Goal: Task Accomplishment & Management: Manage account settings

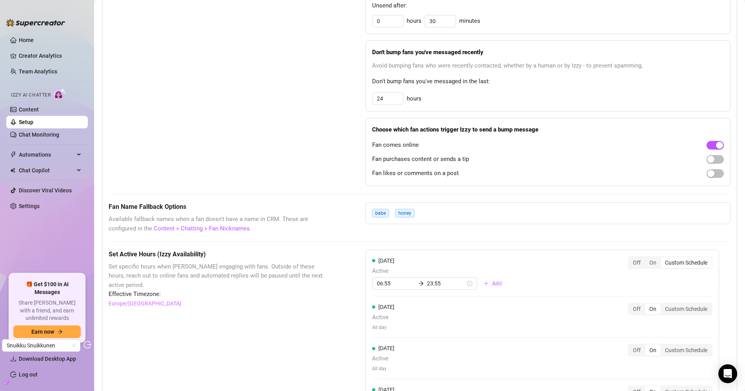
scroll to position [369, 0]
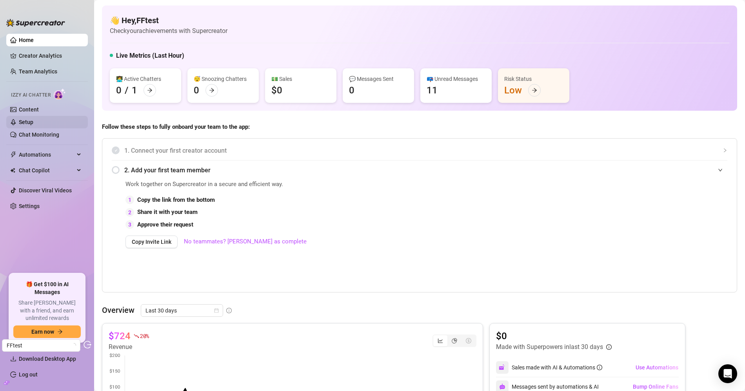
click at [33, 119] on link "Setup" at bounding box center [26, 122] width 15 height 6
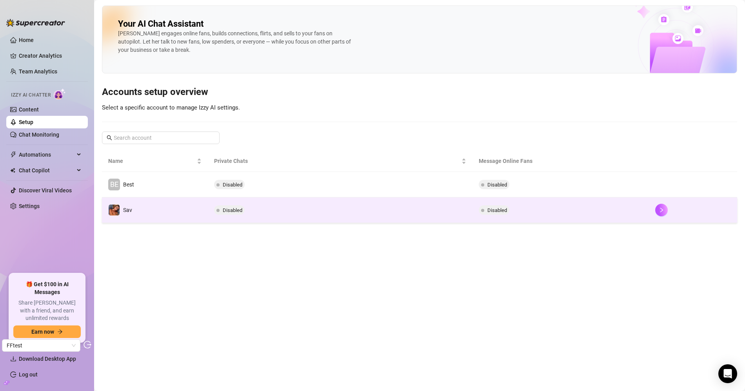
click at [184, 213] on td "Sav" at bounding box center [155, 209] width 106 height 25
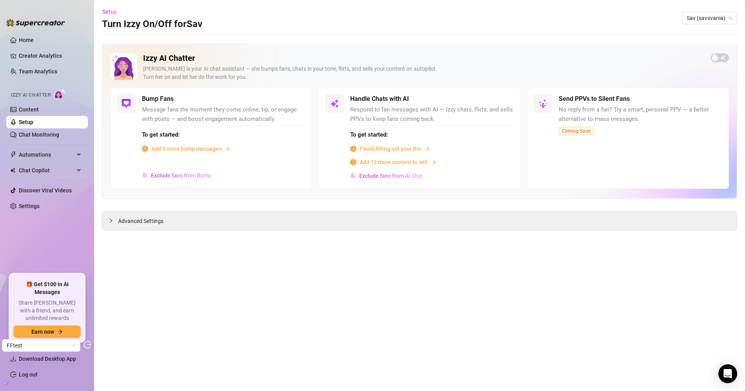
click at [256, 229] on main "Setup Turn Izzy On/Off for Sav Sav (savsvania) Izzy AI Chatter Izzy is your AI …" at bounding box center [419, 195] width 651 height 391
click at [256, 228] on div "Advanced Settings" at bounding box center [419, 220] width 634 height 18
click at [189, 225] on div "Advanced Settings" at bounding box center [419, 220] width 634 height 18
click at [151, 225] on div "Advanced Settings" at bounding box center [419, 220] width 634 height 18
click at [151, 220] on span "Advanced Settings" at bounding box center [140, 220] width 45 height 9
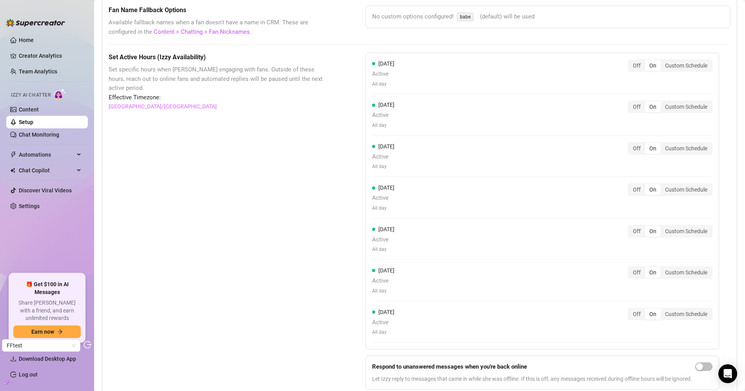
scroll to position [656, 0]
click at [681, 271] on div "Custom Schedule" at bounding box center [686, 273] width 51 height 11
click at [663, 269] on input "Custom Schedule" at bounding box center [663, 269] width 0 height 0
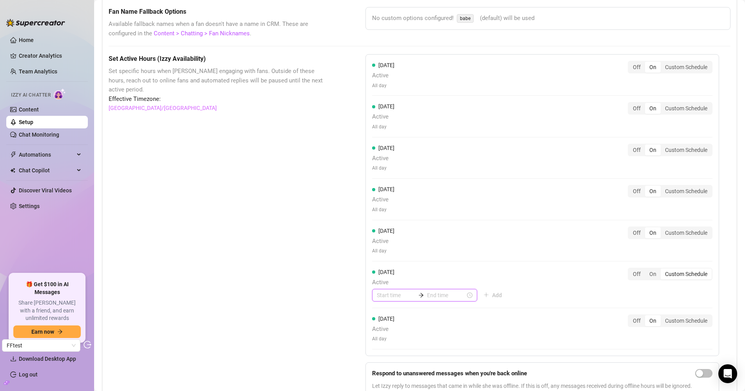
click at [391, 291] on input at bounding box center [396, 295] width 38 height 9
click at [383, 258] on div "06" at bounding box center [383, 263] width 19 height 11
type input "06:00"
click at [407, 196] on div "00" at bounding box center [405, 197] width 19 height 11
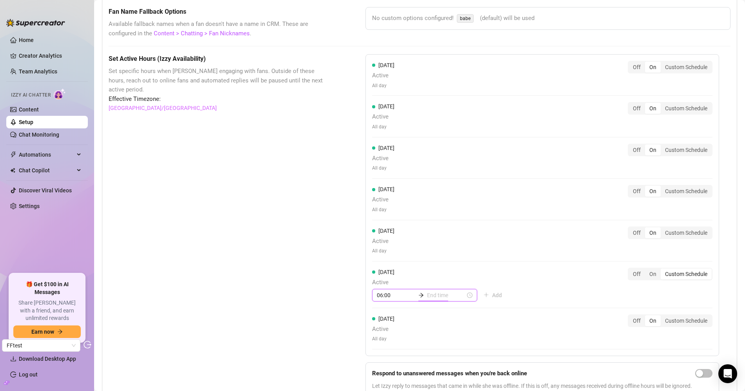
click at [454, 231] on div "Friday Active All day Off On Custom Schedule" at bounding box center [542, 240] width 340 height 28
type input "06:35"
type input "06:25"
type input "06:20"
type input "11:00"
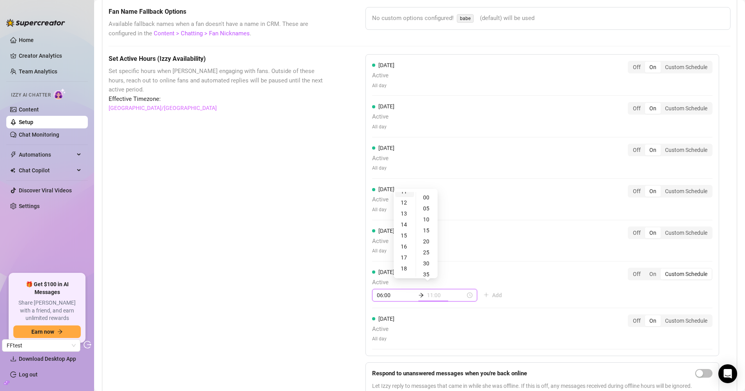
scroll to position [252, 0]
type input "23:00"
click at [404, 196] on div "00" at bounding box center [404, 197] width 19 height 11
type input "00:00"
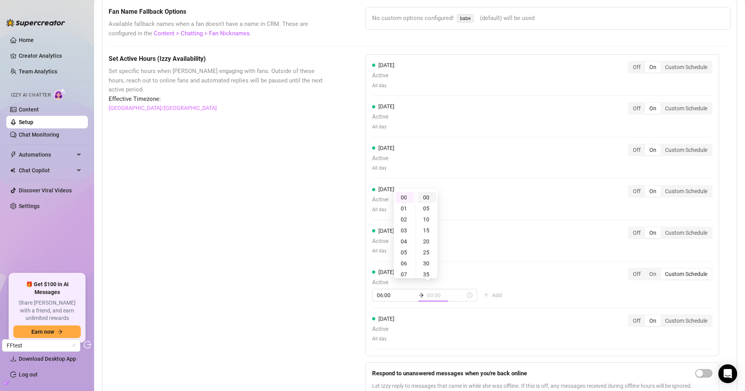
click at [429, 198] on div "00" at bounding box center [427, 197] width 19 height 11
click at [523, 270] on div "Saturday Active 06:00 00:00 Add Off On Custom Schedule" at bounding box center [542, 284] width 340 height 34
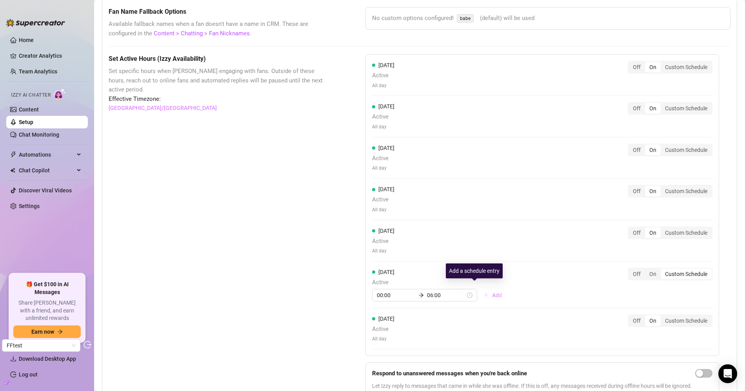
click at [492, 292] on span "Add" at bounding box center [497, 295] width 10 height 6
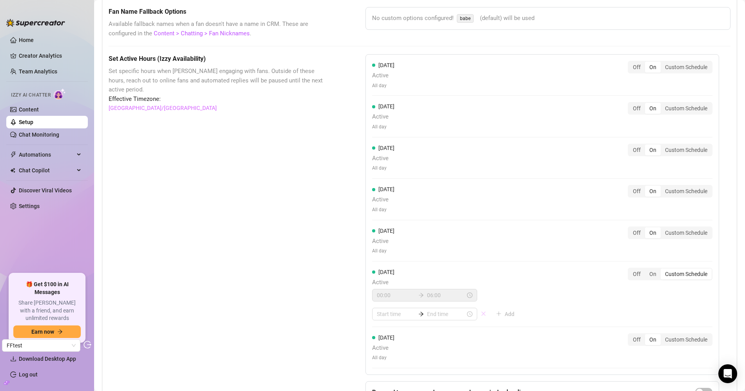
click at [481, 311] on icon "close" at bounding box center [483, 313] width 5 height 5
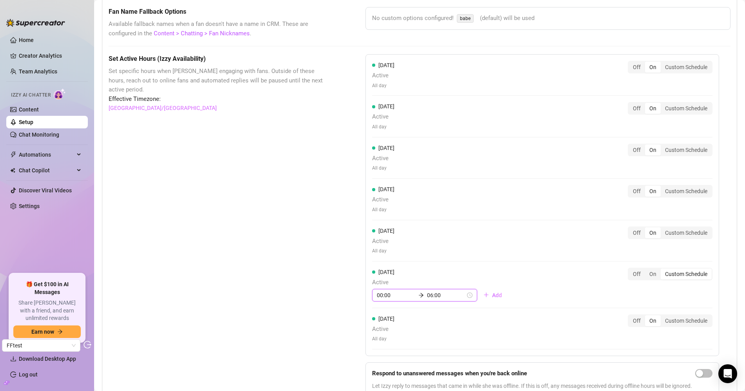
click at [390, 291] on input "00:00" at bounding box center [396, 295] width 38 height 9
click at [384, 260] on div "06" at bounding box center [383, 263] width 19 height 11
type input "06:00"
click at [453, 242] on div "Friday Active All day Off On Custom Schedule" at bounding box center [542, 240] width 340 height 28
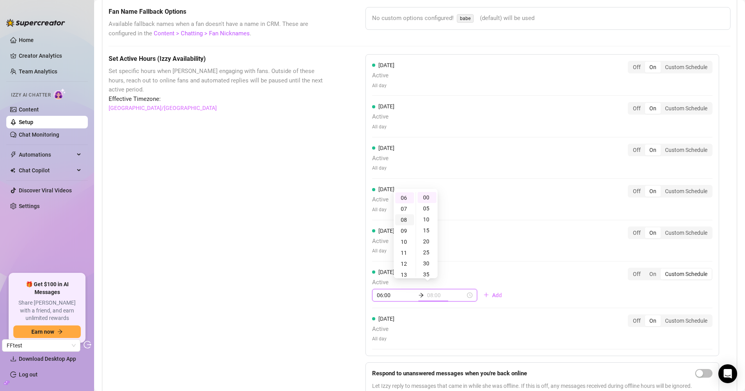
scroll to position [0, 0]
click at [402, 200] on div "00" at bounding box center [404, 197] width 19 height 11
click at [429, 202] on div "00" at bounding box center [427, 197] width 19 height 11
type input "00:00"
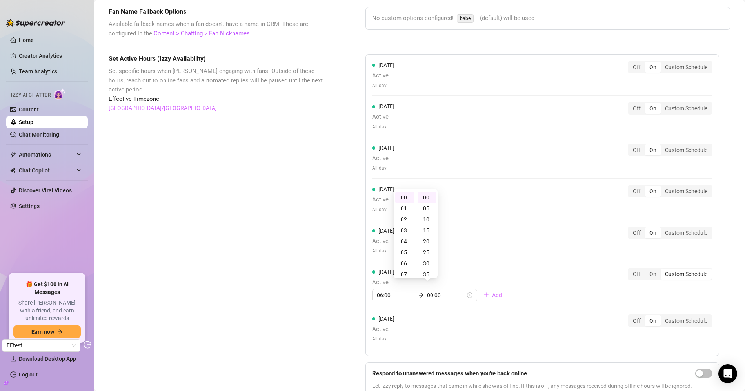
type input "06:00"
click at [469, 207] on div "Thursday Active All day Off On Custom Schedule" at bounding box center [542, 199] width 340 height 28
click at [382, 295] on div "00:00 06:00" at bounding box center [424, 295] width 105 height 13
click at [405, 261] on div "06" at bounding box center [404, 263] width 19 height 11
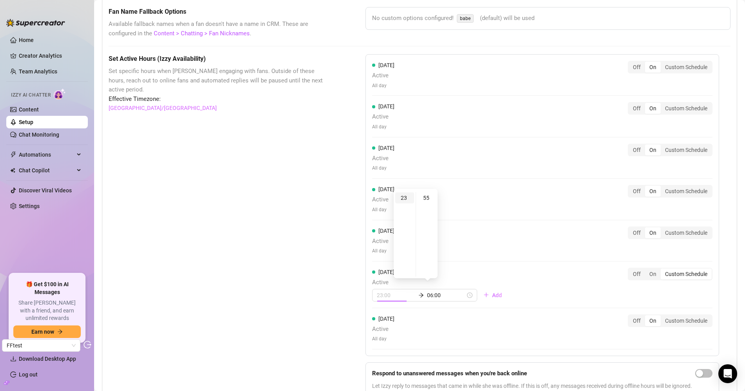
click at [407, 202] on div "23" at bounding box center [404, 197] width 19 height 11
type input "23:55"
click at [425, 199] on div "55" at bounding box center [427, 197] width 19 height 11
click at [471, 226] on div "Friday Active All day Off On Custom Schedule" at bounding box center [542, 240] width 340 height 28
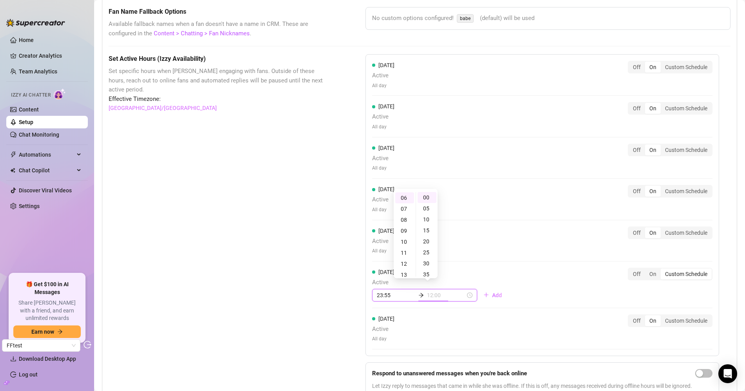
type input "06:00"
click at [381, 289] on div "23:55 06:00" at bounding box center [424, 295] width 105 height 13
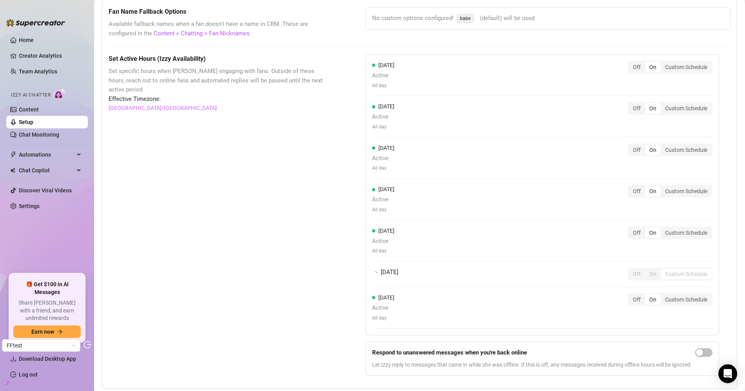
drag, startPoint x: 392, startPoint y: 285, endPoint x: 359, endPoint y: 285, distance: 33.3
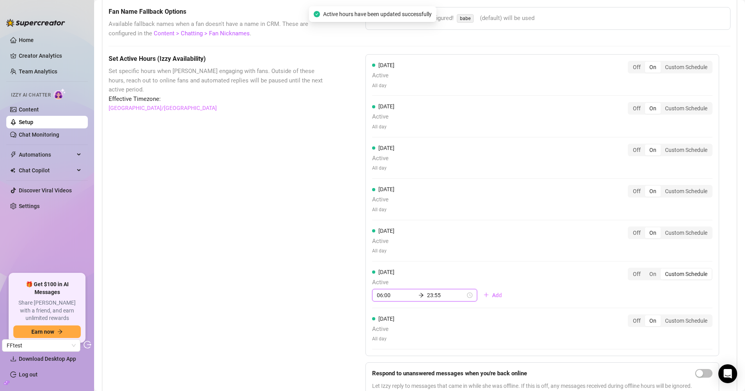
click at [430, 291] on input "23:55" at bounding box center [446, 295] width 38 height 9
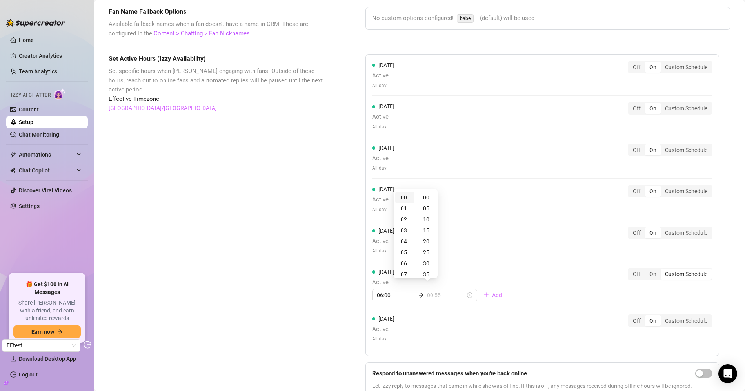
click at [409, 194] on div "00" at bounding box center [404, 197] width 19 height 11
type input "00:00"
click at [424, 195] on div "00" at bounding box center [427, 197] width 19 height 11
click at [482, 245] on div "Friday Active All day Off On Custom Schedule" at bounding box center [542, 240] width 340 height 28
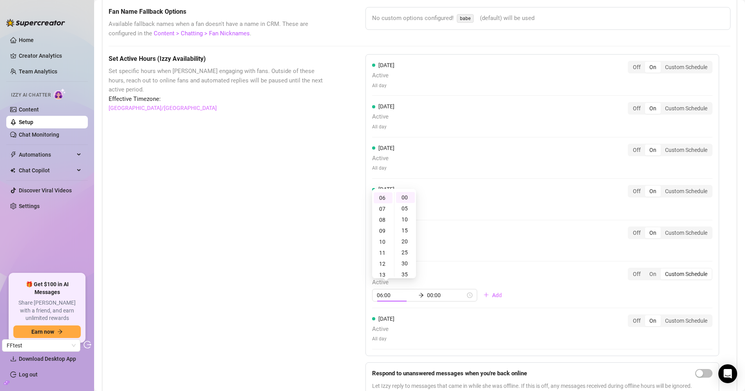
click at [479, 271] on div "Saturday Active 06:00 00:00 Add Off On Custom Schedule" at bounding box center [542, 284] width 340 height 34
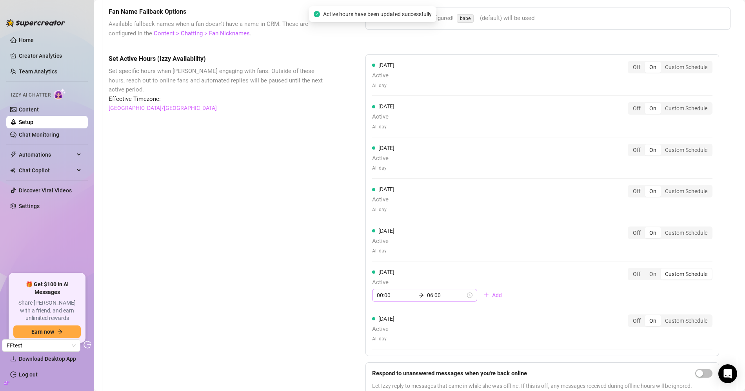
click at [397, 289] on div "00:00 06:00" at bounding box center [424, 295] width 105 height 13
drag, startPoint x: 394, startPoint y: 287, endPoint x: 368, endPoint y: 287, distance: 26.3
click at [369, 287] on div "Monday Active All day Off On Custom Schedule Tuesday Active All day Off On Cust…" at bounding box center [542, 205] width 354 height 302
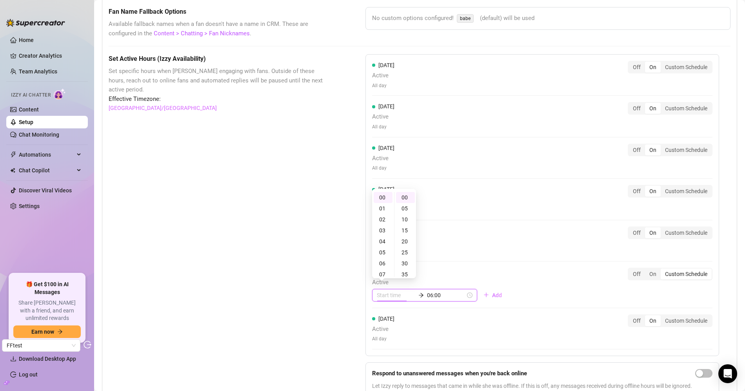
type input "00:00"
click at [428, 291] on input "06:00" at bounding box center [446, 295] width 38 height 9
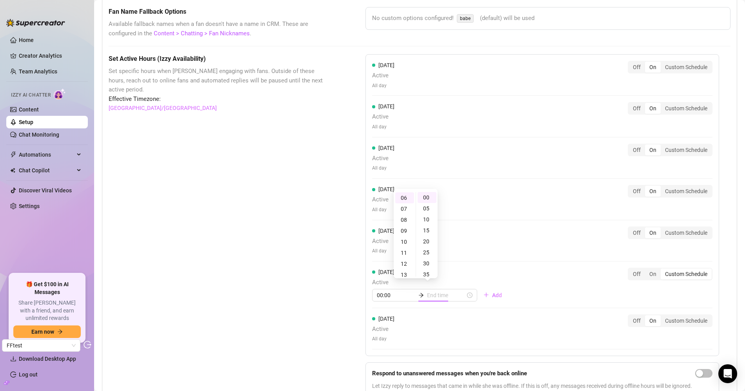
type input "06:00"
click at [379, 335] on span "All day" at bounding box center [383, 338] width 22 height 7
click at [390, 289] on div "00:00 06:00" at bounding box center [424, 295] width 105 height 13
click at [406, 258] on div "06" at bounding box center [404, 263] width 19 height 11
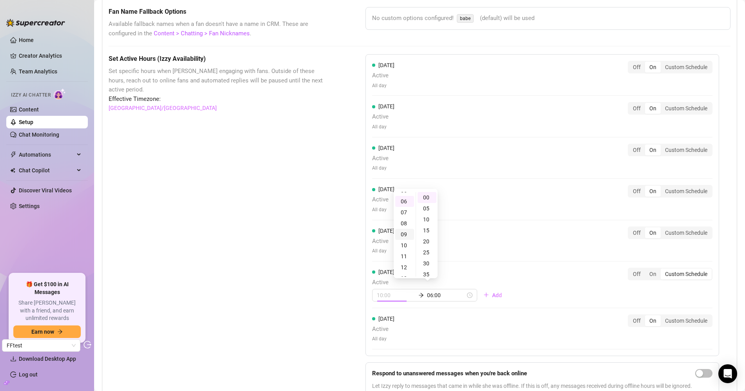
scroll to position [65, 0]
click at [427, 194] on div "00" at bounding box center [427, 197] width 19 height 11
type input "06:00"
click at [434, 293] on input "06:00" at bounding box center [446, 295] width 38 height 9
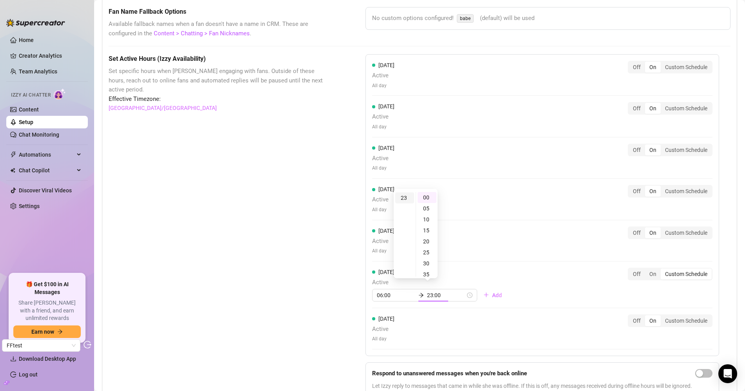
click at [408, 200] on div "23" at bounding box center [404, 197] width 19 height 11
type input "23:55"
click at [428, 197] on div "55" at bounding box center [427, 197] width 19 height 11
click at [437, 323] on div "Monday Active All day Off On Custom Schedule Tuesday Active All day Off On Cust…" at bounding box center [542, 205] width 354 height 302
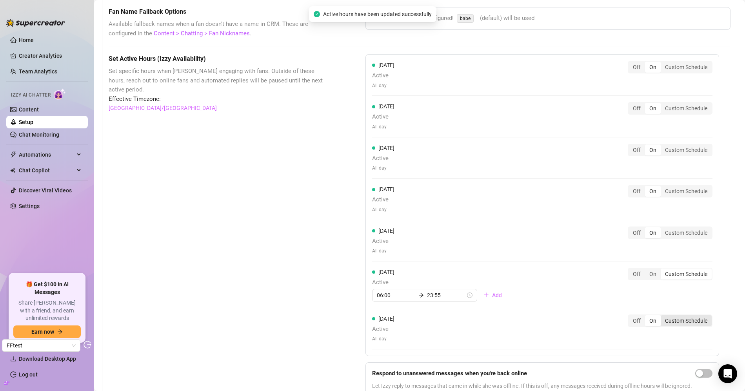
click at [682, 315] on div "Custom Schedule" at bounding box center [686, 320] width 51 height 11
click at [663, 316] on input "Custom Schedule" at bounding box center [663, 316] width 0 height 0
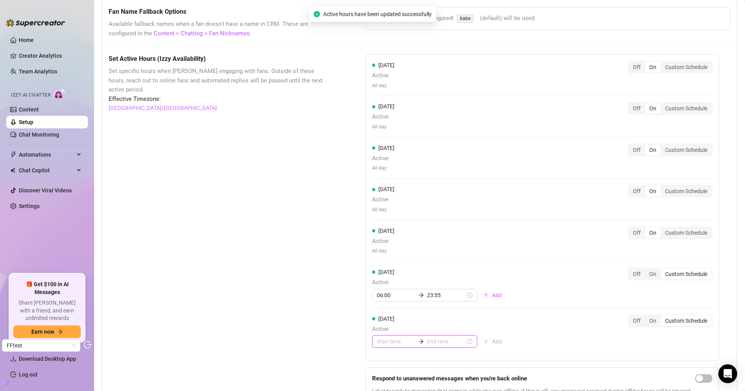
click at [392, 338] on input at bounding box center [396, 341] width 38 height 9
type input "00:00"
click at [382, 240] on div "00" at bounding box center [383, 243] width 19 height 11
click at [404, 243] on div "00" at bounding box center [405, 243] width 19 height 11
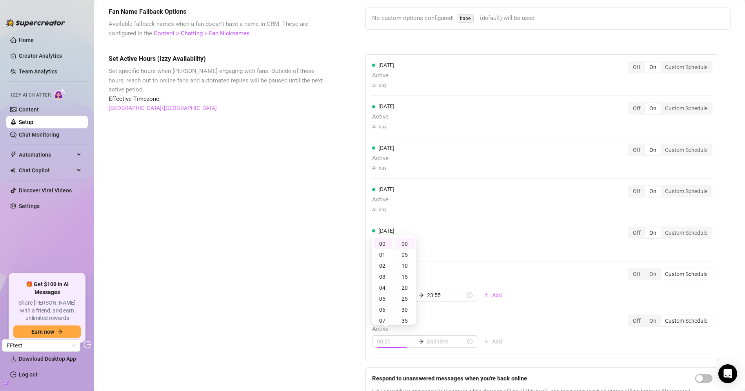
type input "00:00"
click at [437, 337] on input at bounding box center [446, 341] width 38 height 9
type input "00:15"
type input "00:00"
click at [408, 264] on div "02" at bounding box center [404, 265] width 19 height 11
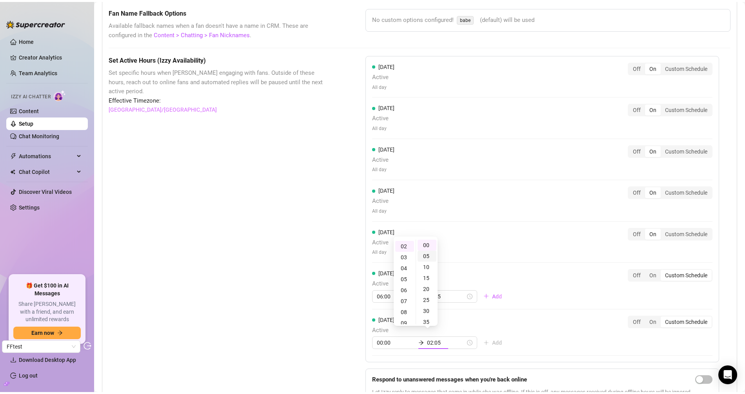
scroll to position [22, 0]
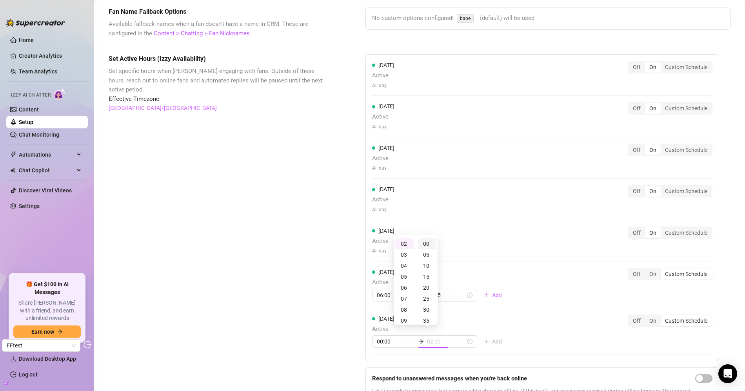
click at [425, 243] on div "00" at bounding box center [427, 243] width 19 height 11
type input "02:00"
click at [334, 256] on div "Set Active Hours (Izzy Availability) Set specific hours when Izzy engaging with…" at bounding box center [420, 231] width 622 height 354
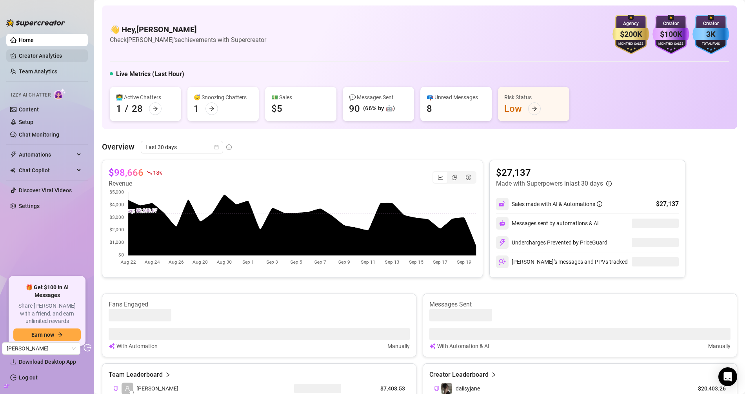
click at [68, 60] on link "Creator Analytics" at bounding box center [50, 55] width 63 height 13
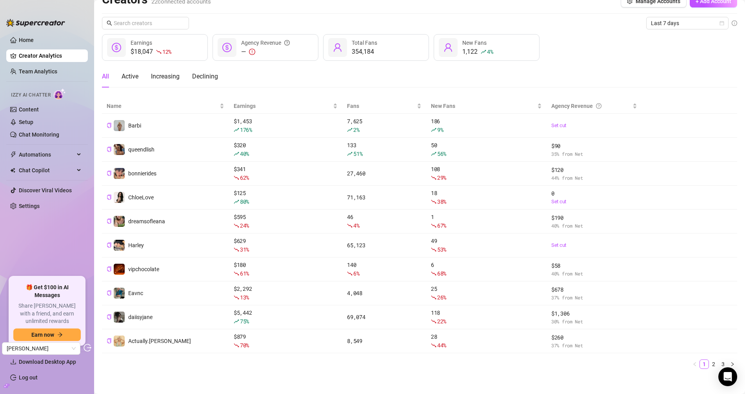
scroll to position [16, 0]
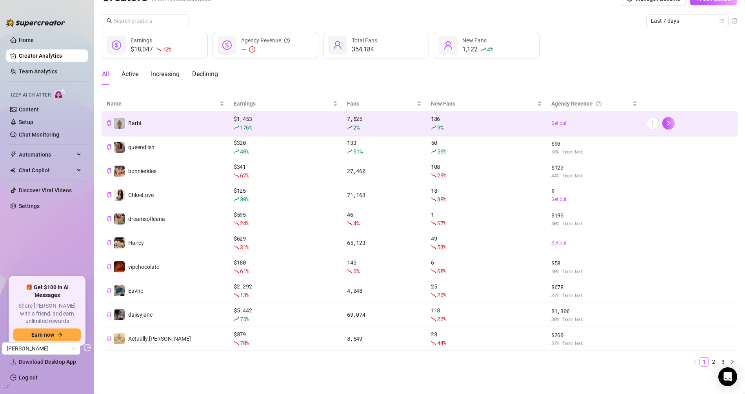
click at [161, 117] on td "Barbi" at bounding box center [165, 123] width 127 height 24
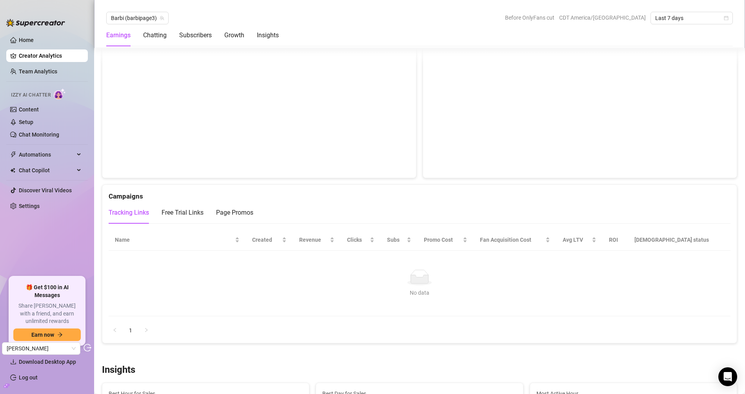
scroll to position [1057, 0]
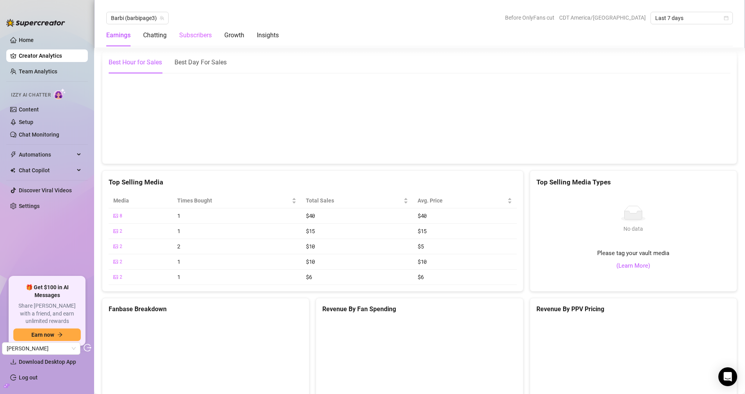
click at [201, 41] on div "Subscribers" at bounding box center [195, 35] width 33 height 22
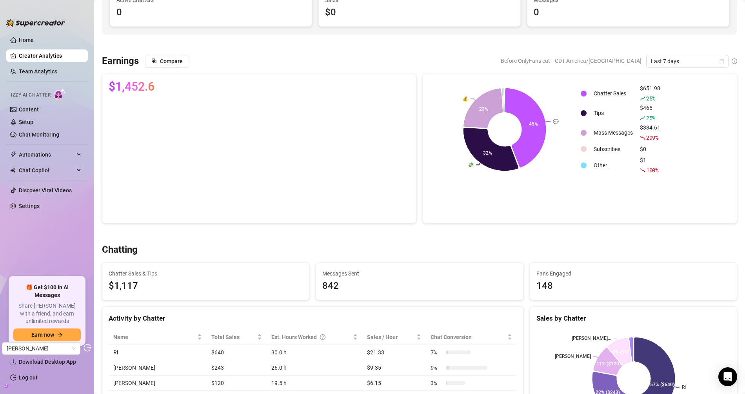
scroll to position [0, 0]
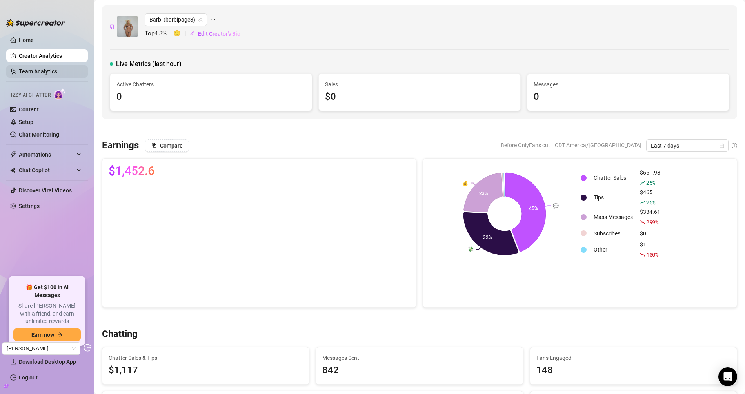
click at [55, 69] on link "Team Analytics" at bounding box center [38, 71] width 38 height 6
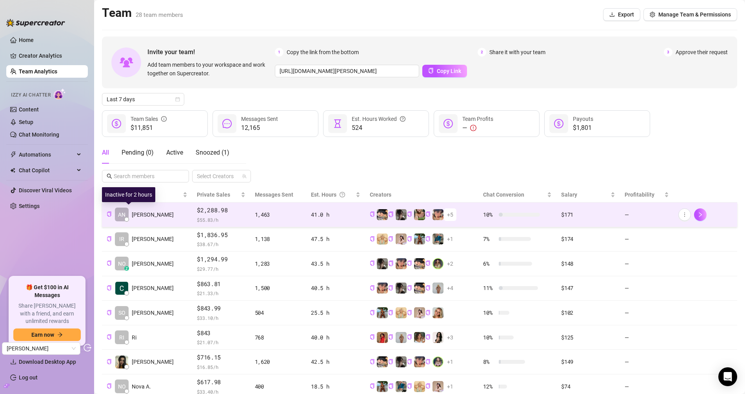
click at [153, 211] on td "AN [PERSON_NAME]" at bounding box center [147, 214] width 90 height 25
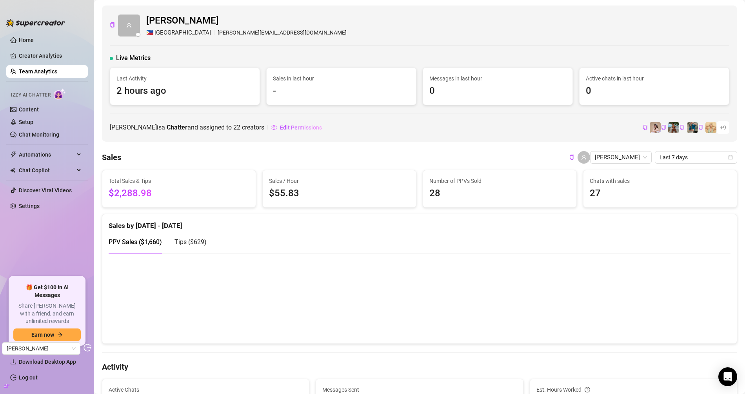
drag, startPoint x: 58, startPoint y: 39, endPoint x: 83, endPoint y: 49, distance: 27.3
click at [34, 39] on link "Home" at bounding box center [26, 40] width 15 height 6
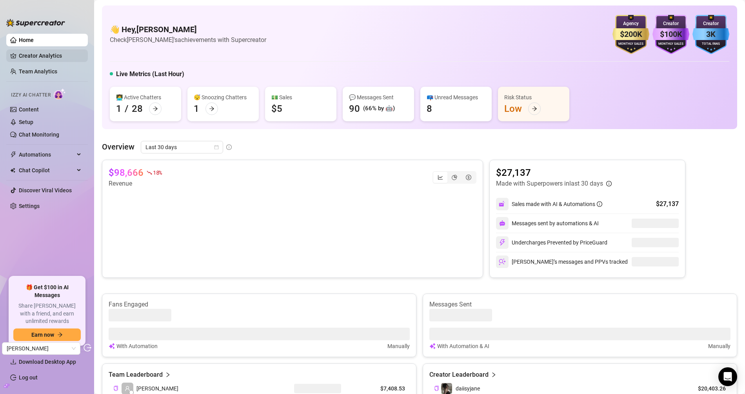
click at [47, 56] on link "Creator Analytics" at bounding box center [50, 55] width 63 height 13
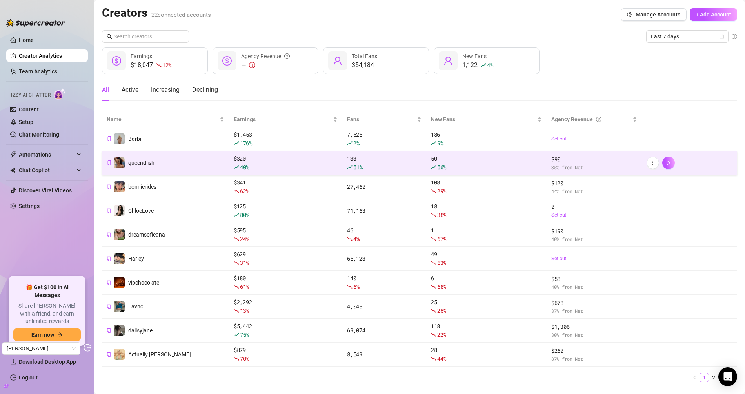
click at [150, 169] on td "queendlish" at bounding box center [165, 163] width 127 height 24
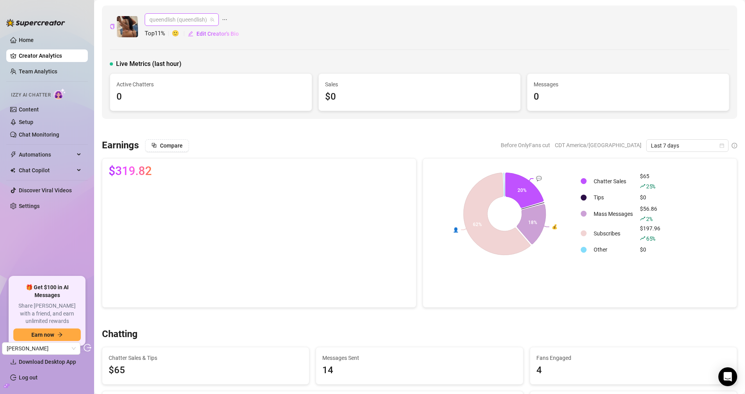
click at [192, 22] on span "queendlish (queendlish)" at bounding box center [181, 20] width 65 height 12
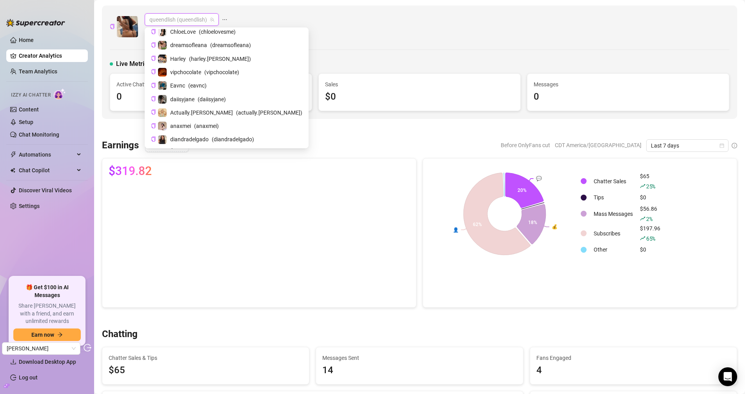
scroll to position [51, 0]
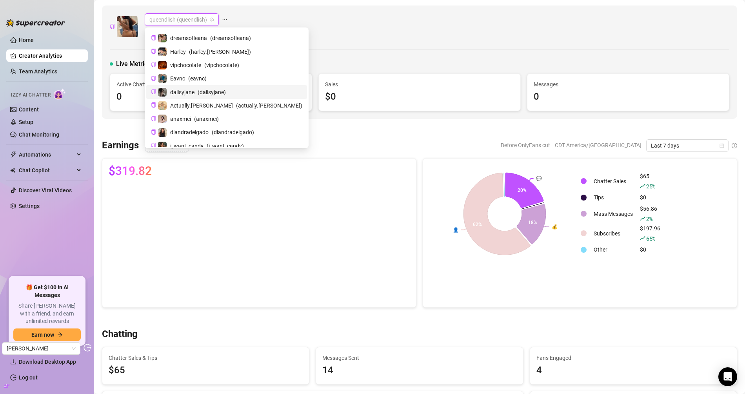
click at [197, 93] on div "daiisyjane ( daiisyjane )" at bounding box center [226, 91] width 151 height 9
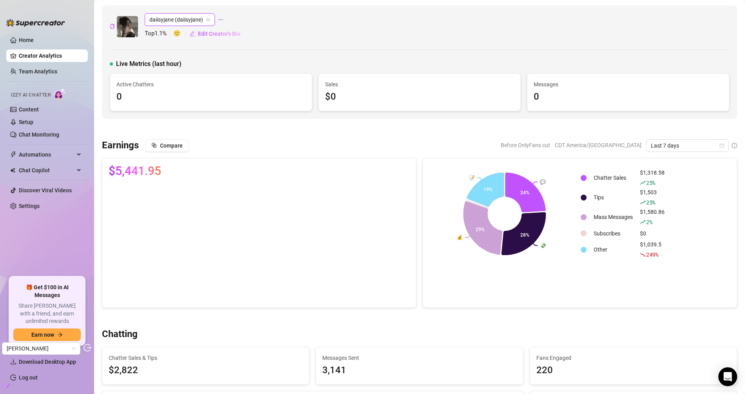
click at [182, 23] on span "daiisyjane (daiisyjane)" at bounding box center [179, 20] width 61 height 12
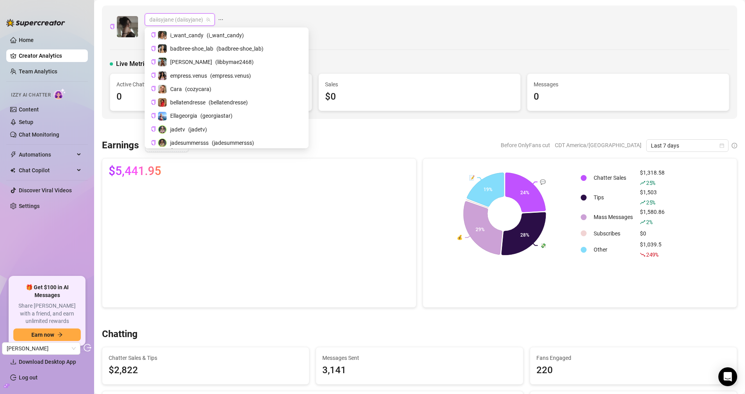
scroll to position [175, 0]
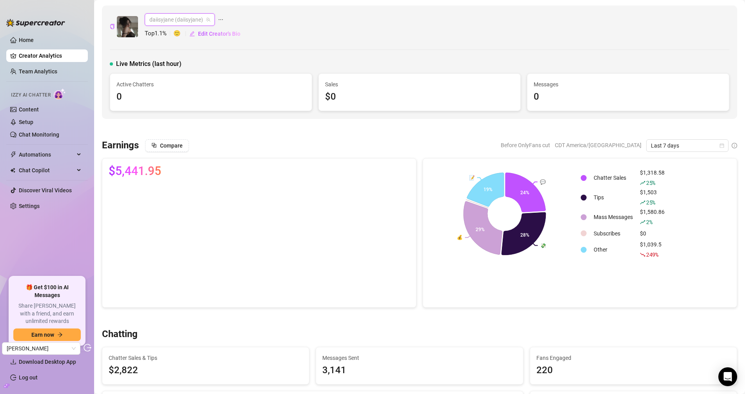
click at [182, 18] on span "daiisyjane (daiisyjane)" at bounding box center [179, 20] width 61 height 12
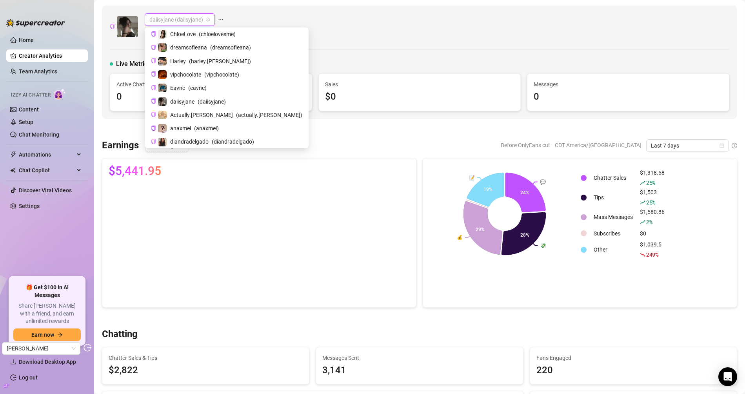
scroll to position [0, 0]
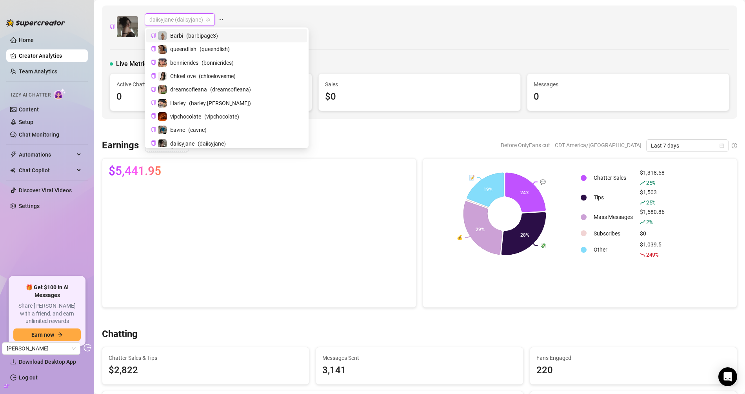
click at [178, 40] on span "Barbi" at bounding box center [176, 35] width 13 height 9
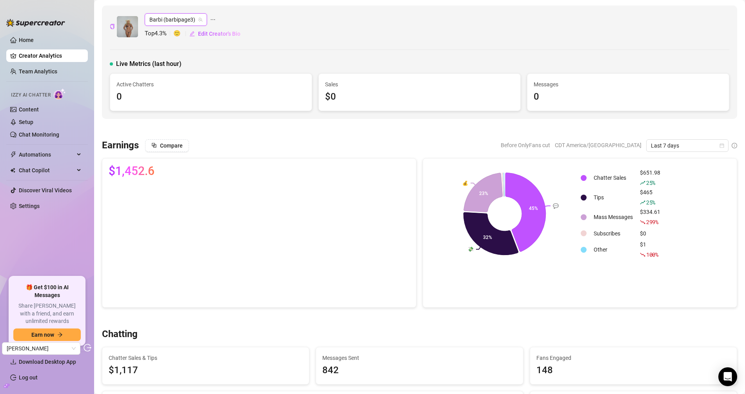
click at [646, 143] on div "Before OnlyFans cut CDT America/[GEOGRAPHIC_DATA] Last 7 days" at bounding box center [619, 145] width 236 height 13
click at [658, 143] on span "Last 7 days" at bounding box center [687, 146] width 73 height 12
click at [657, 182] on div "Last 30 days" at bounding box center [687, 185] width 70 height 9
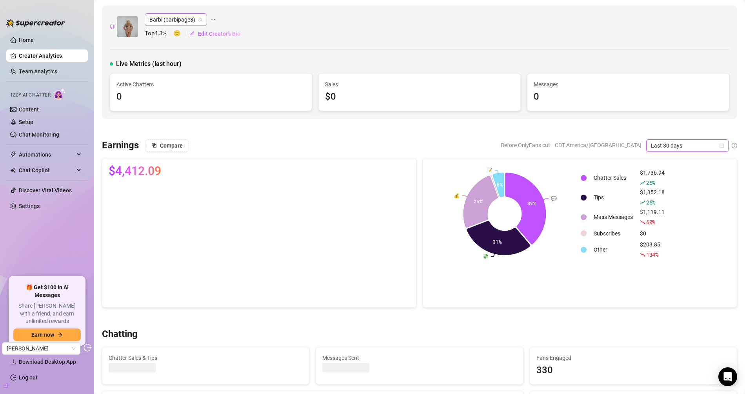
click at [171, 21] on span "Barbi (barbipage3)" at bounding box center [175, 20] width 53 height 12
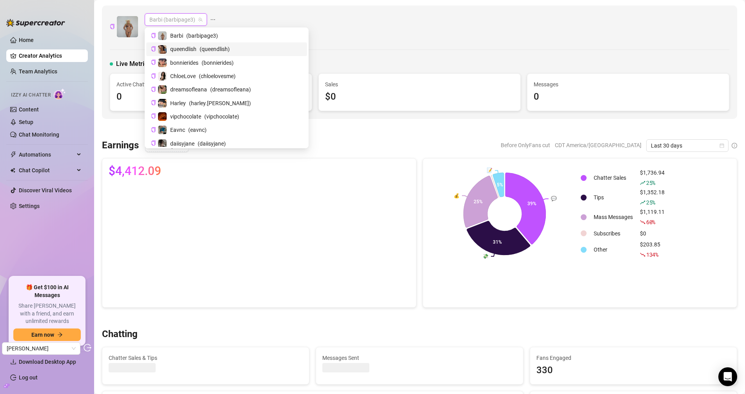
click at [171, 48] on span "queendlish" at bounding box center [183, 49] width 26 height 9
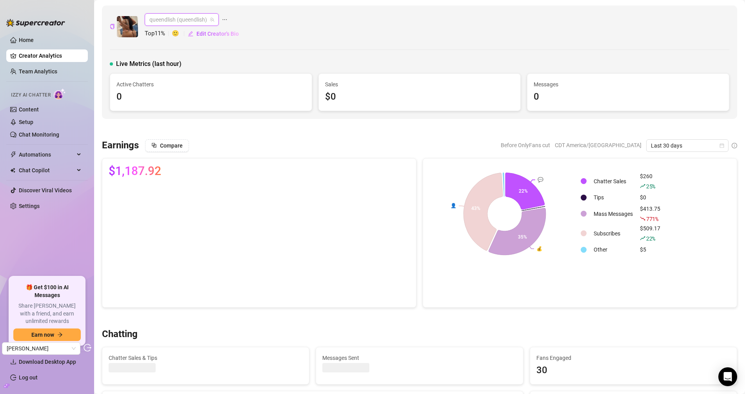
click at [193, 21] on span "queendlish (queendlish)" at bounding box center [181, 20] width 65 height 12
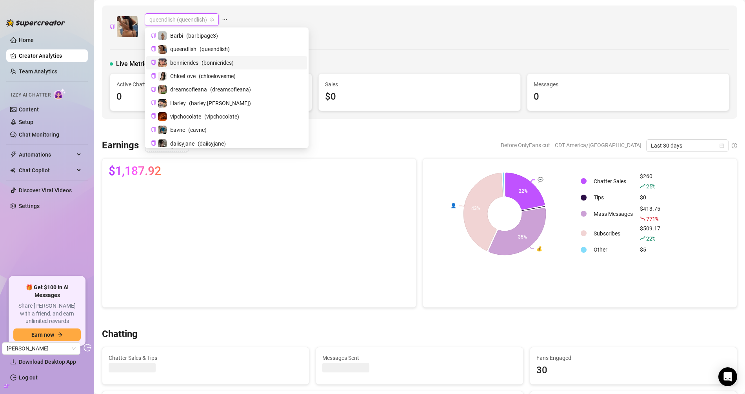
click at [187, 62] on span "bonnierides" at bounding box center [184, 62] width 28 height 9
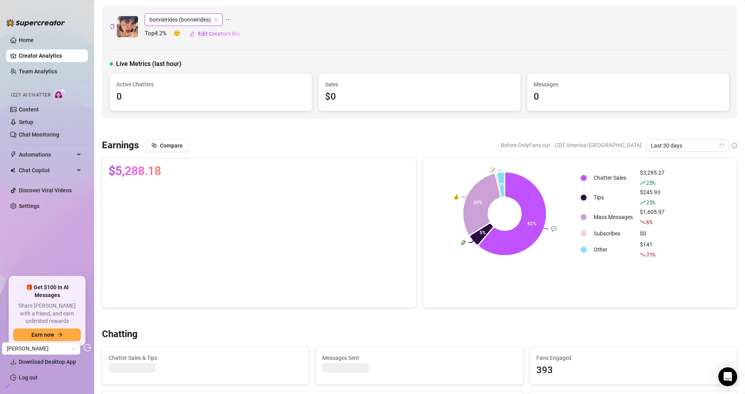
click at [182, 20] on span "bonnierides (bonnierides)" at bounding box center [183, 20] width 69 height 12
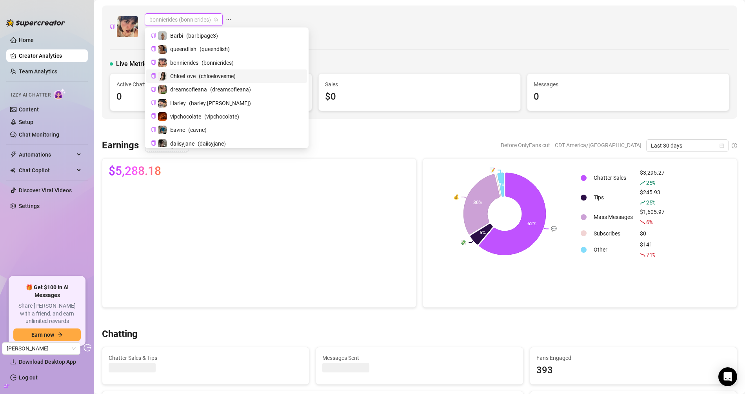
click at [182, 76] on span "ChloeLove" at bounding box center [182, 76] width 25 height 9
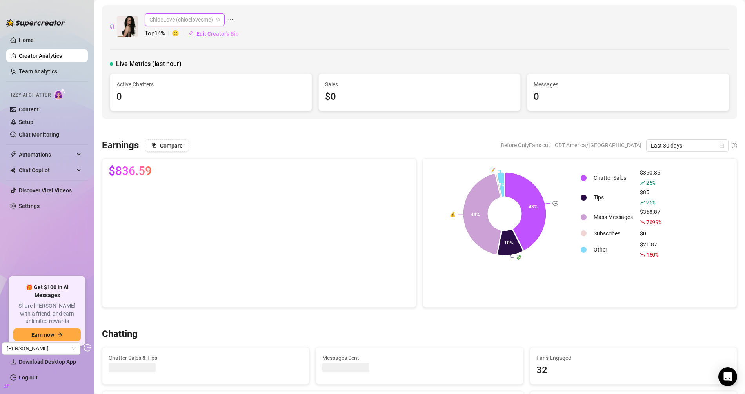
click at [194, 22] on span "ChloeLove (chloelovesme)" at bounding box center [184, 20] width 71 height 12
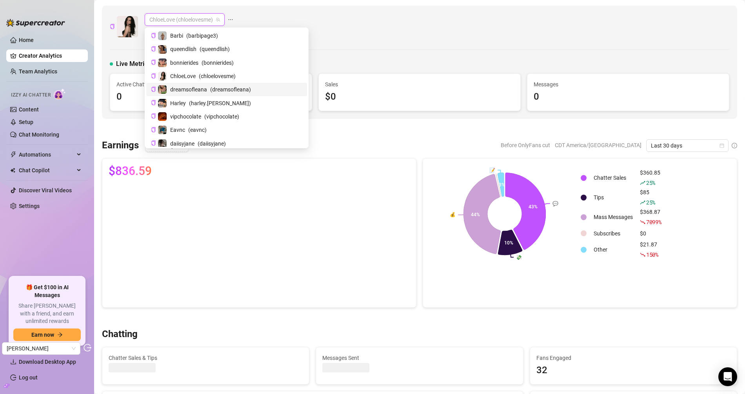
click at [192, 90] on span "dreamsofleana" at bounding box center [188, 89] width 37 height 9
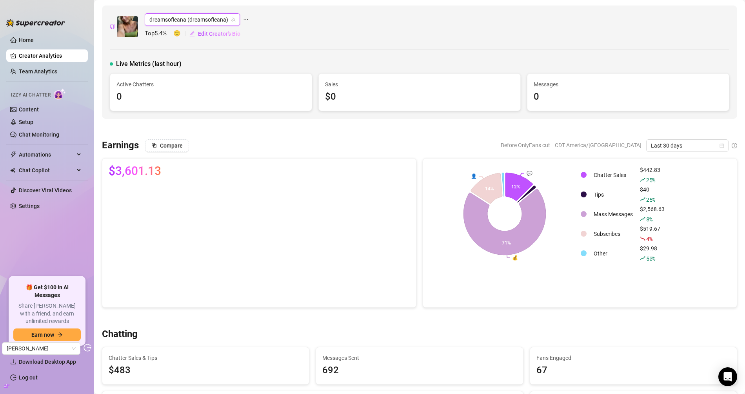
click at [201, 22] on span "dreamsofleana (dreamsofleana)" at bounding box center [192, 20] width 86 height 12
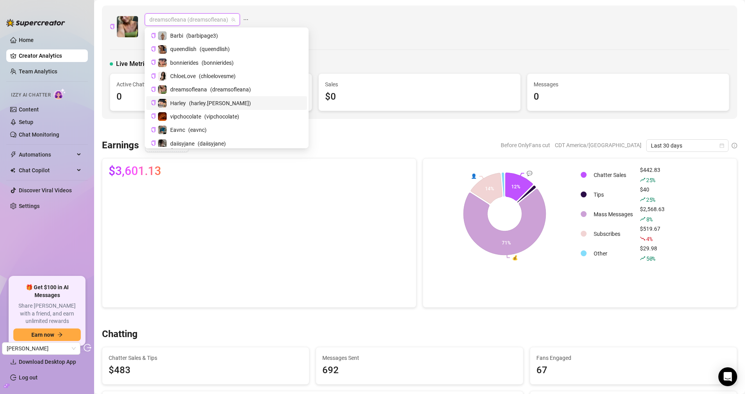
click at [191, 102] on span "( harley.[PERSON_NAME] )" at bounding box center [220, 103] width 62 height 9
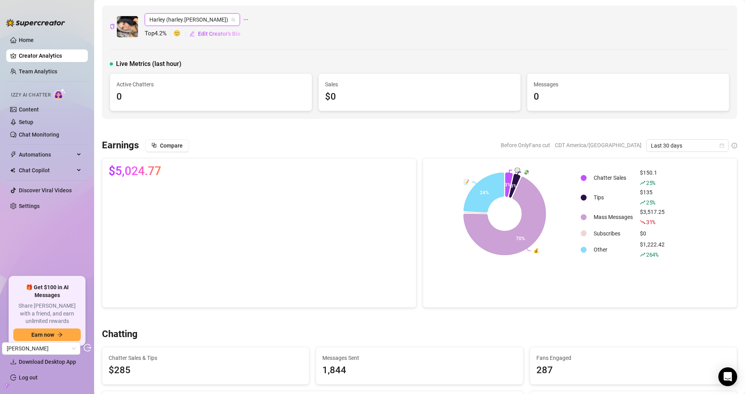
click at [173, 20] on span "Harley (harley.[PERSON_NAME])" at bounding box center [192, 20] width 86 height 12
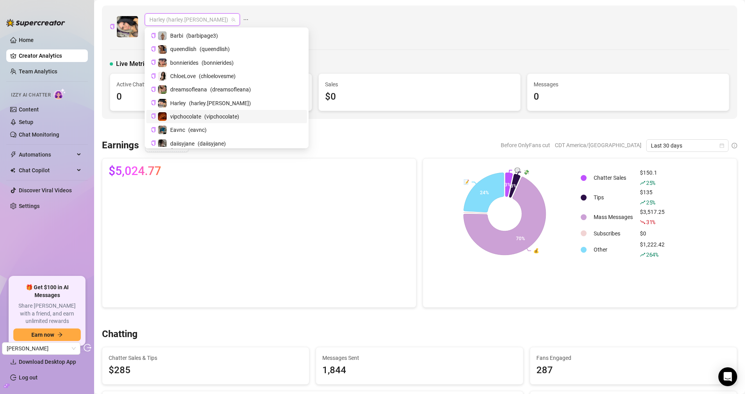
click at [175, 118] on span "vipchocolate" at bounding box center [185, 116] width 31 height 9
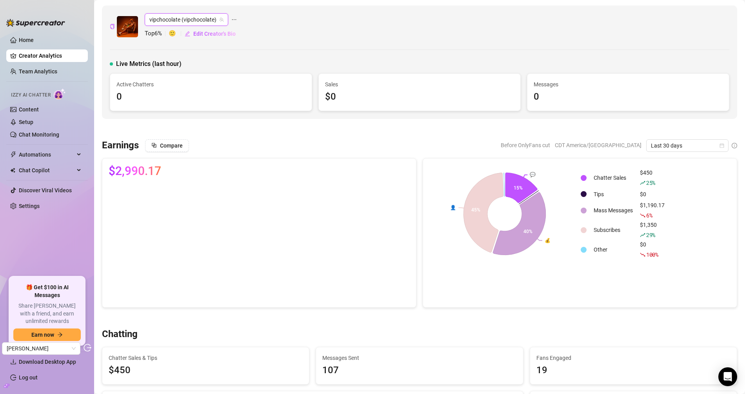
click at [204, 20] on span "vipchocolate (vipchocolate)" at bounding box center [186, 20] width 74 height 12
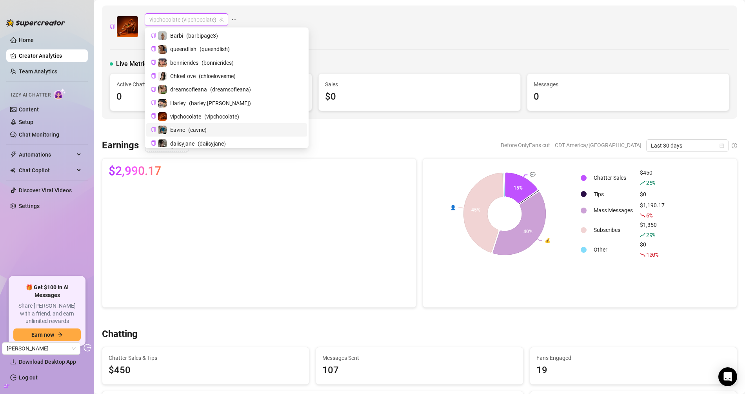
click at [190, 129] on span "( eavnc )" at bounding box center [197, 129] width 18 height 9
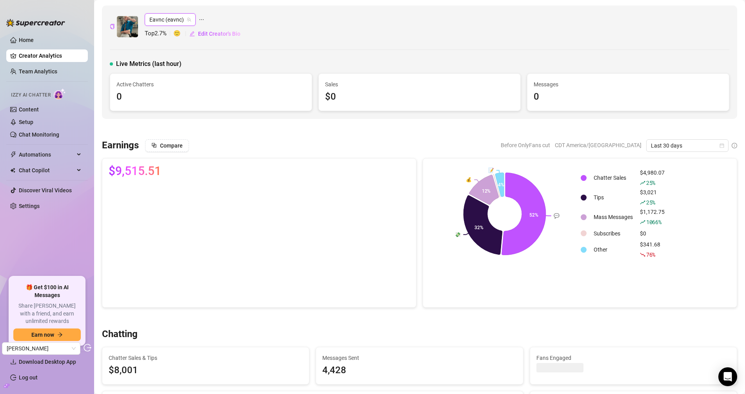
click at [173, 14] on span "Eavnc (eavnc)" at bounding box center [170, 20] width 42 height 12
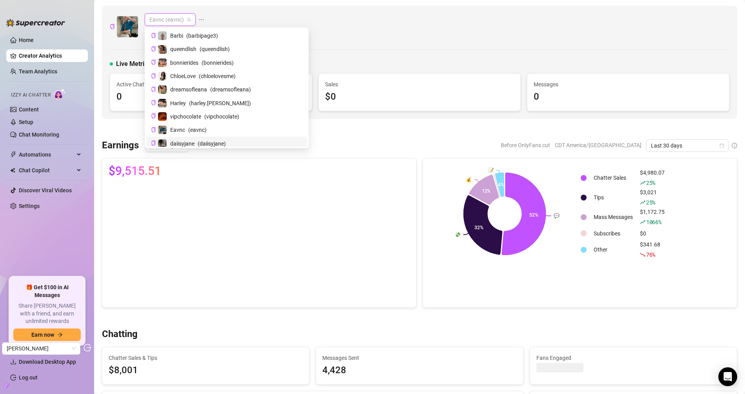
click at [181, 142] on span "daiisyjane" at bounding box center [182, 143] width 24 height 9
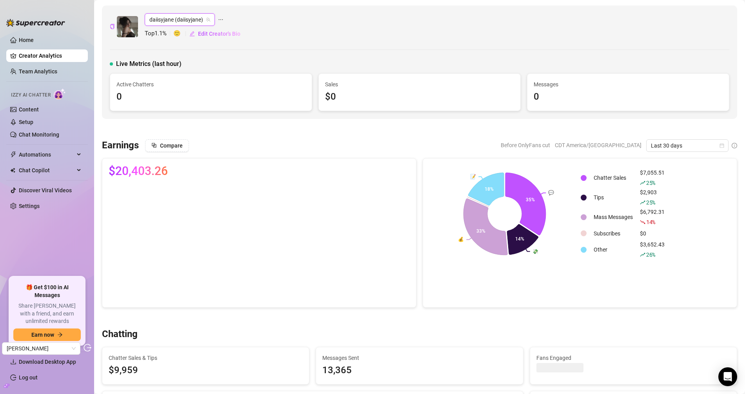
click at [199, 22] on span "daiisyjane (daiisyjane)" at bounding box center [179, 20] width 61 height 12
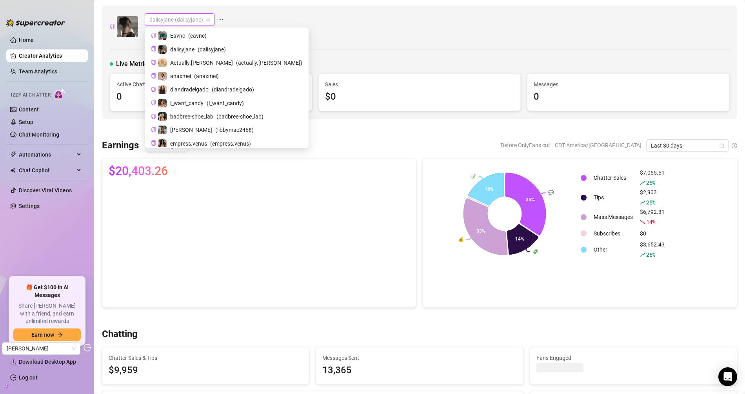
scroll to position [85, 0]
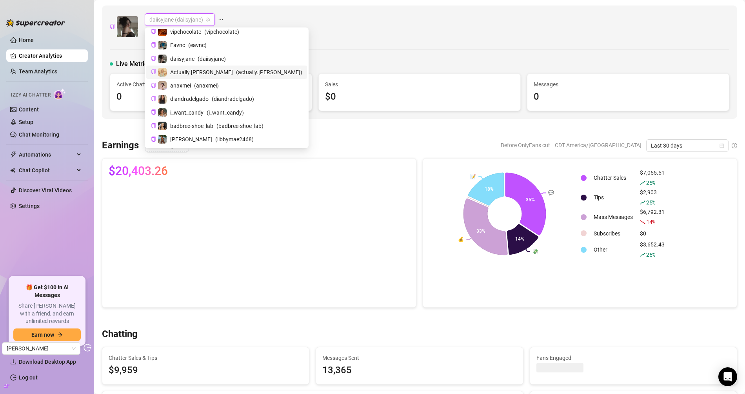
click at [198, 71] on span "Actually.[PERSON_NAME]" at bounding box center [201, 72] width 63 height 9
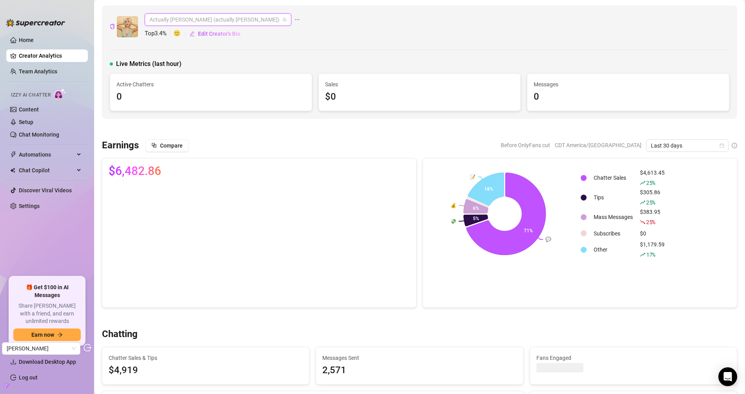
click at [213, 18] on span "Actually.[PERSON_NAME] (actually.[PERSON_NAME])" at bounding box center [217, 20] width 137 height 12
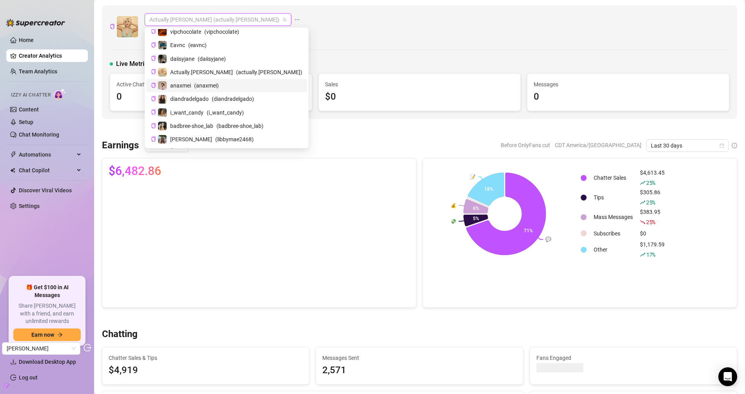
click at [199, 84] on span "( anaxmei )" at bounding box center [206, 85] width 25 height 9
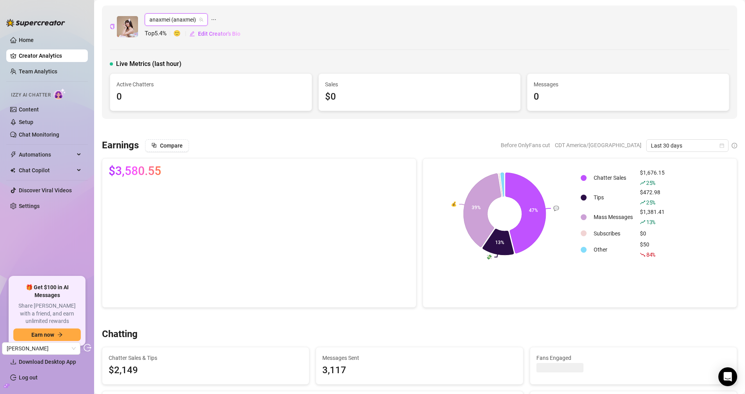
click at [193, 23] on span "anaxmei (anaxmei)" at bounding box center [176, 20] width 54 height 12
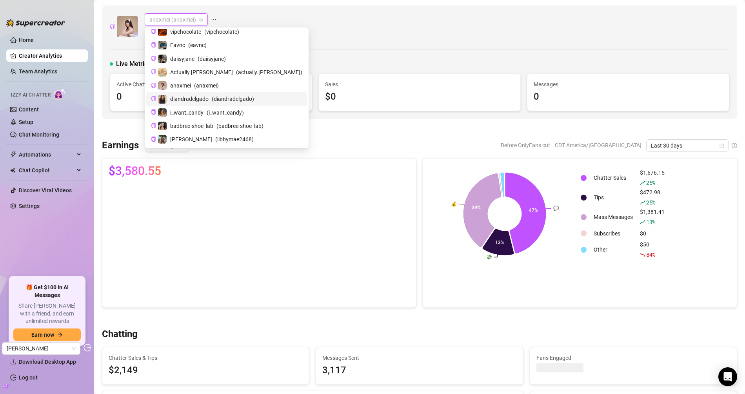
click at [203, 100] on span "diandradelgado" at bounding box center [189, 98] width 38 height 9
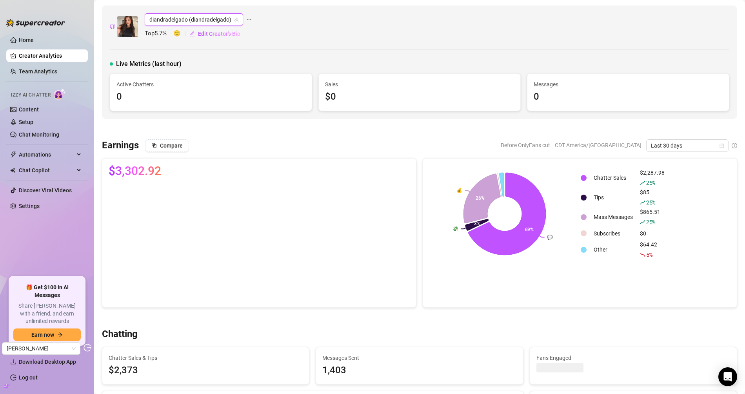
click at [231, 18] on span "diandradelgado (diandradelgado)" at bounding box center [193, 20] width 89 height 12
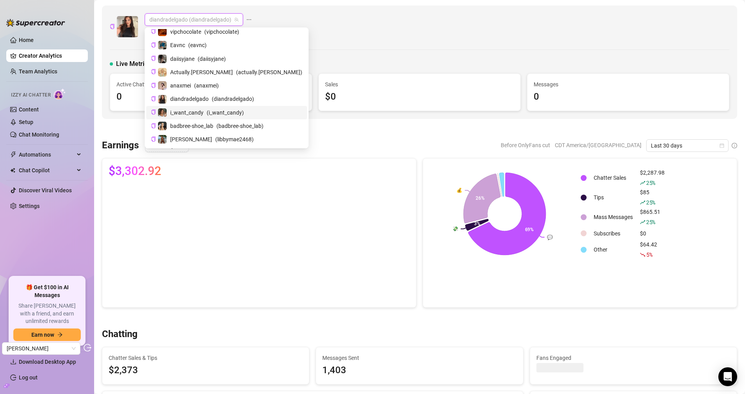
click at [213, 108] on span "( i_want_candy )" at bounding box center [225, 112] width 37 height 9
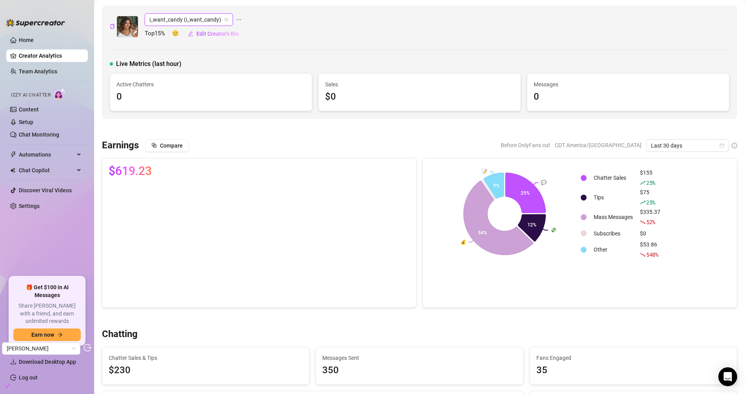
click at [202, 19] on span "i_want_candy (i_want_candy)" at bounding box center [188, 20] width 79 height 12
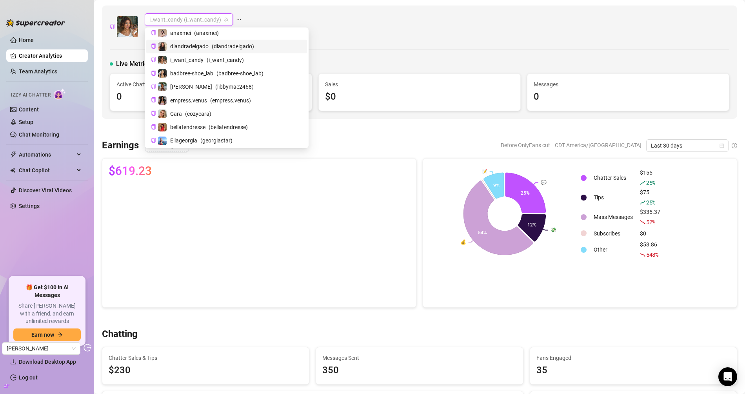
scroll to position [140, 0]
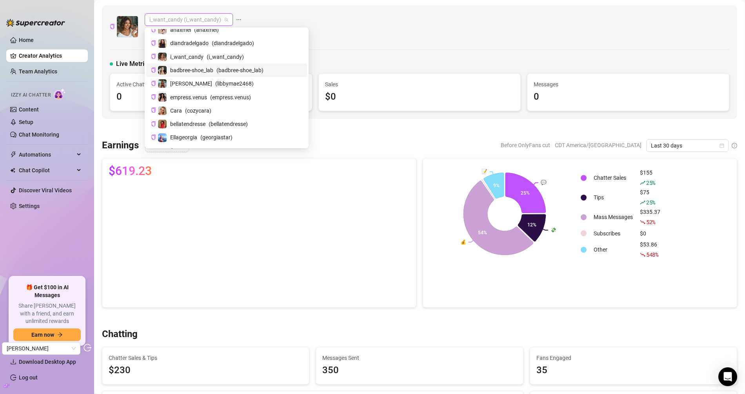
click at [207, 69] on span "badbree-shoe_lab" at bounding box center [191, 70] width 43 height 9
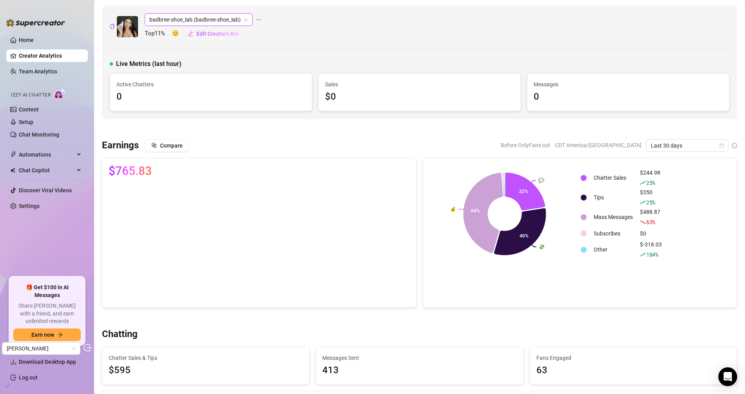
click at [224, 22] on span "badbree-shoe_lab (badbree-shoe_lab)" at bounding box center [198, 20] width 98 height 12
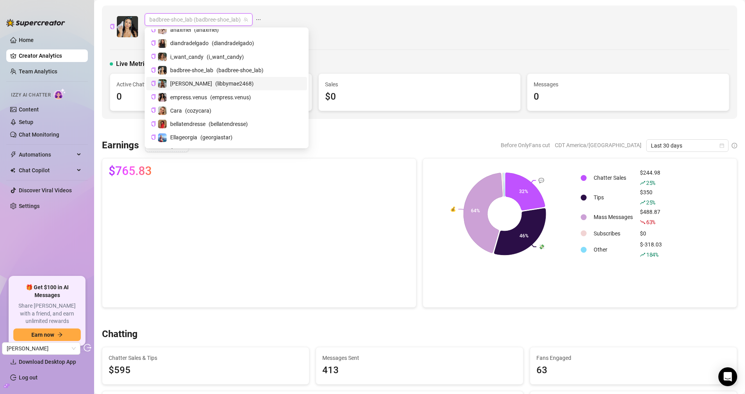
click at [215, 80] on span "( libbymae2468 )" at bounding box center [234, 83] width 38 height 9
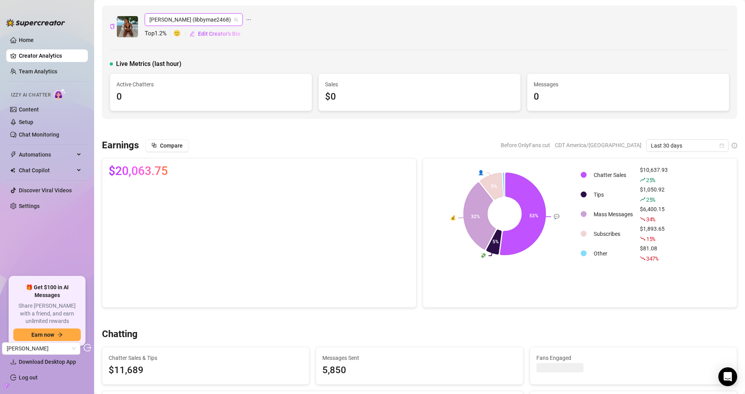
click at [201, 20] on span "[PERSON_NAME] (libbymae2468)" at bounding box center [193, 20] width 89 height 12
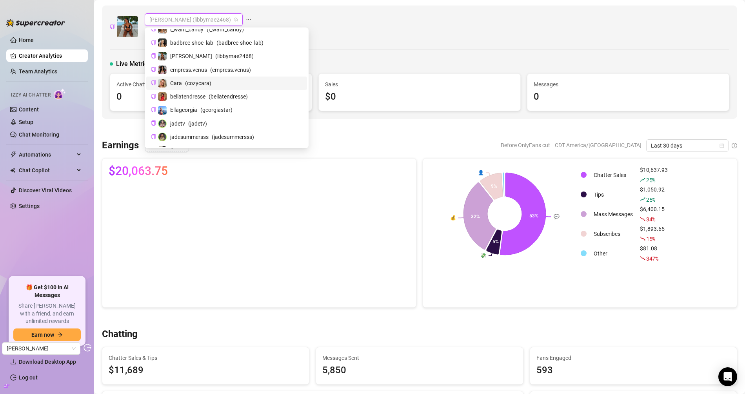
scroll to position [175, 0]
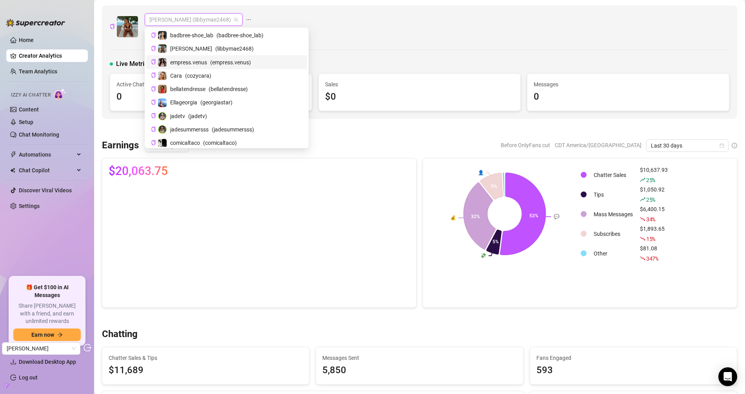
click at [214, 63] on span "( empress.venus )" at bounding box center [230, 62] width 41 height 9
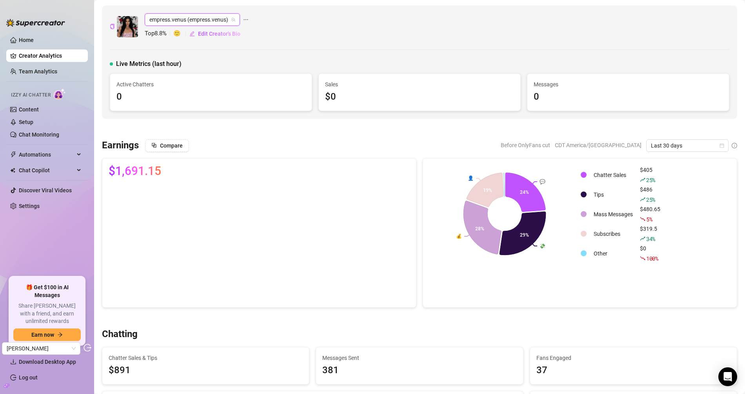
click at [218, 19] on span "empress.venus (empress.venus)" at bounding box center [192, 20] width 86 height 12
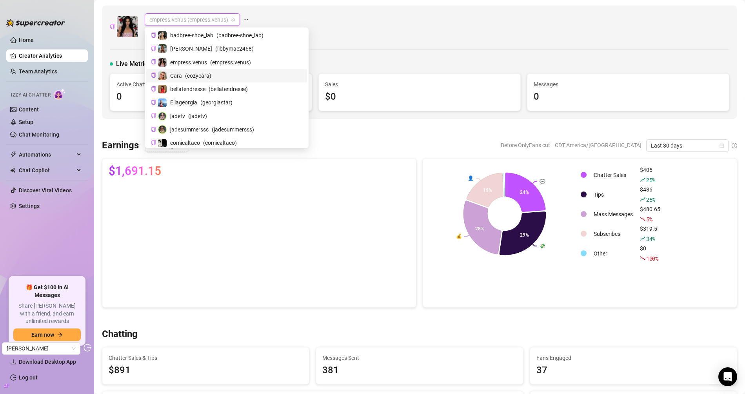
drag, startPoint x: 219, startPoint y: 70, endPoint x: 241, endPoint y: 64, distance: 22.4
click at [219, 71] on div "Cara ( cozycara )" at bounding box center [226, 75] width 151 height 9
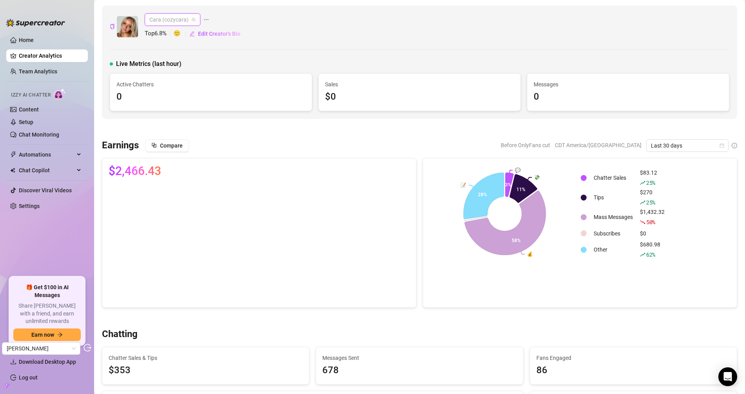
click at [184, 20] on span "Cara (cozycara)" at bounding box center [172, 20] width 46 height 12
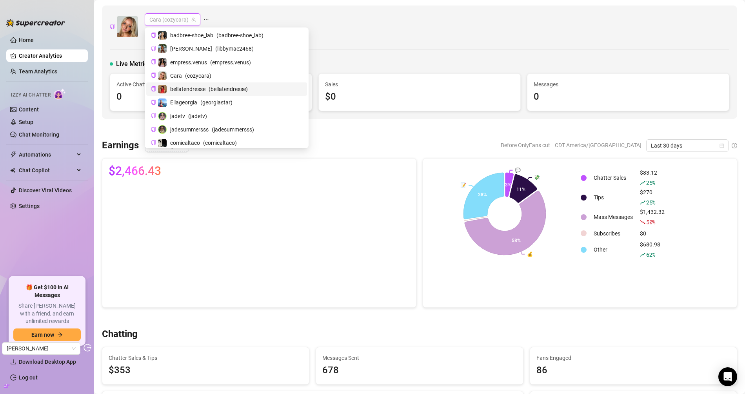
click at [200, 91] on div "bellatendresse ( bellatendresse )" at bounding box center [226, 88] width 151 height 9
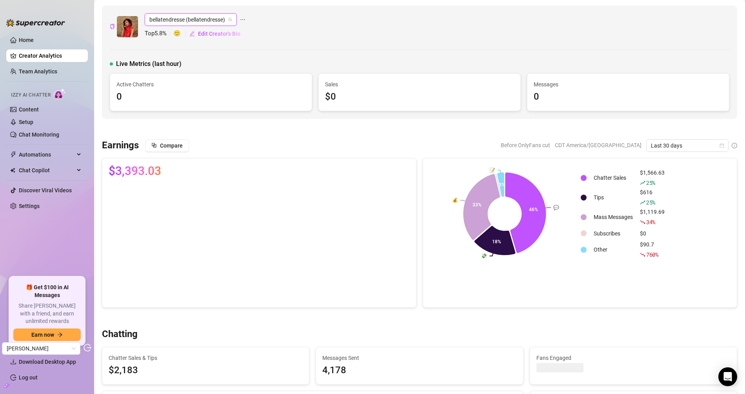
click at [225, 20] on span "bellatendresse (bellatendresse)" at bounding box center [190, 20] width 83 height 12
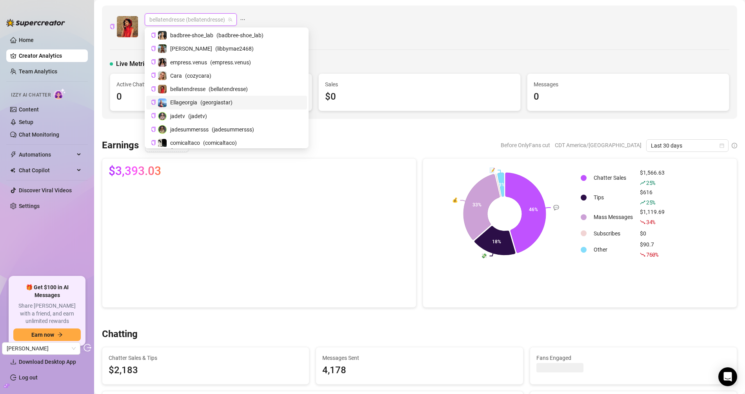
click at [212, 100] on span "( georgiastar )" at bounding box center [216, 102] width 32 height 9
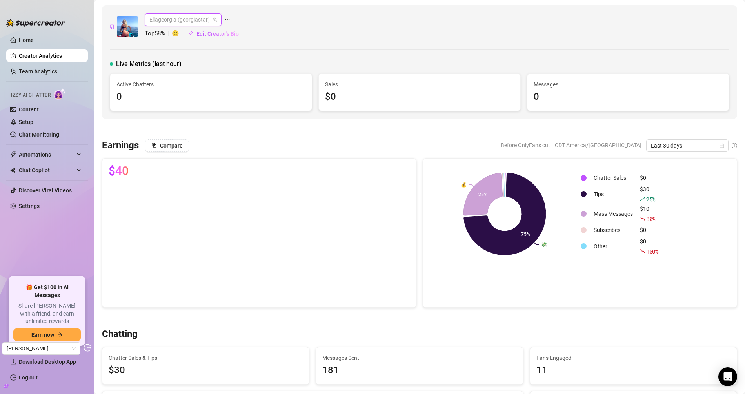
click at [202, 25] on span "Ellageorgia (georgiastar)" at bounding box center [182, 20] width 67 height 12
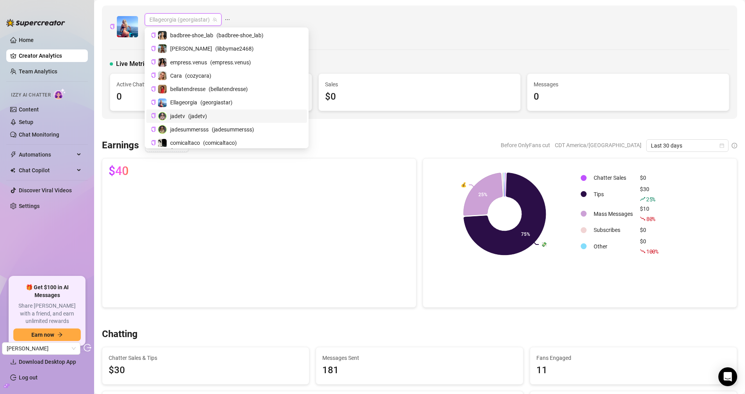
click at [193, 112] on span "( jadetv )" at bounding box center [197, 116] width 19 height 9
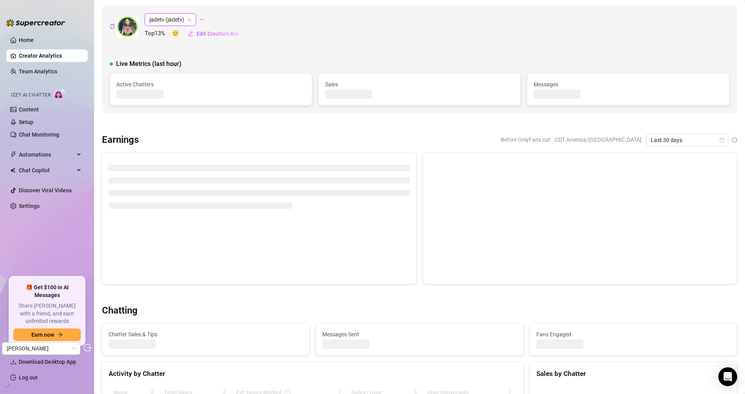
click at [193, 110] on div "jadetv (jadetv) jadetv (jadetv) Top 13 % 🙂 Edit Creator's Bio Live Metrics (las…" at bounding box center [419, 59] width 635 height 108
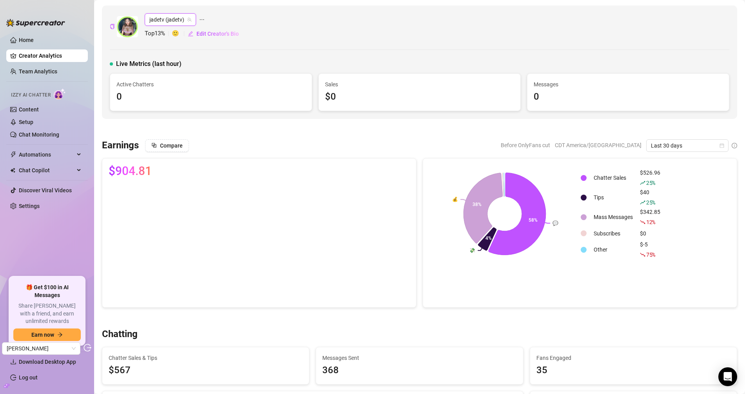
click at [179, 16] on span "jadetv (jadetv)" at bounding box center [170, 20] width 42 height 12
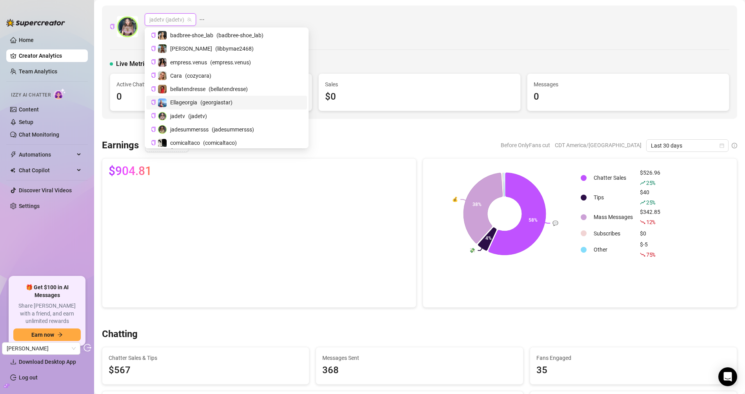
click at [193, 102] on span "Ellageorgia" at bounding box center [183, 102] width 27 height 9
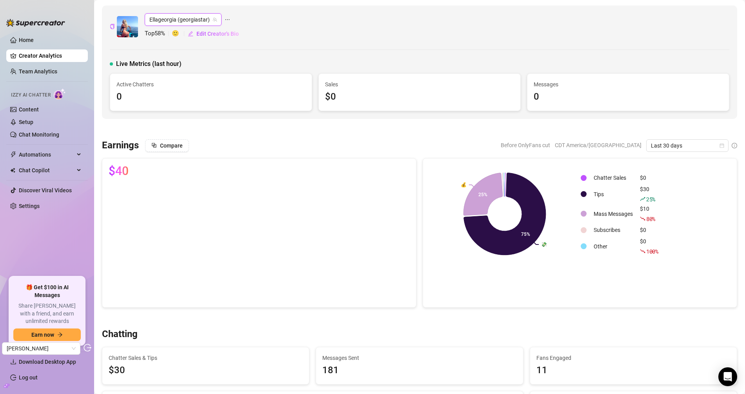
click at [203, 18] on span "Ellageorgia (georgiastar)" at bounding box center [182, 20] width 67 height 12
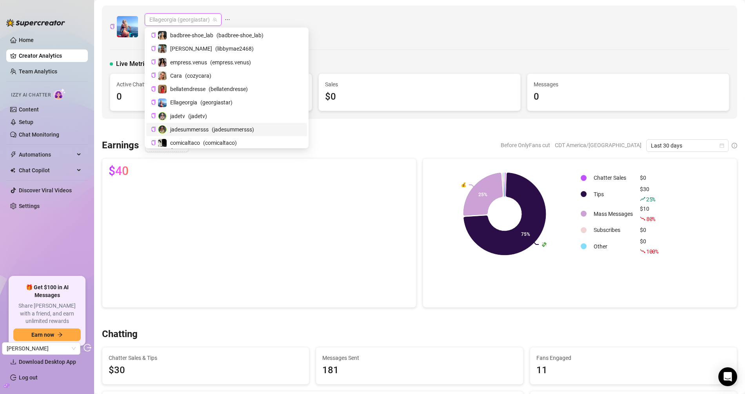
click at [203, 129] on span "jadesummersss" at bounding box center [189, 129] width 38 height 9
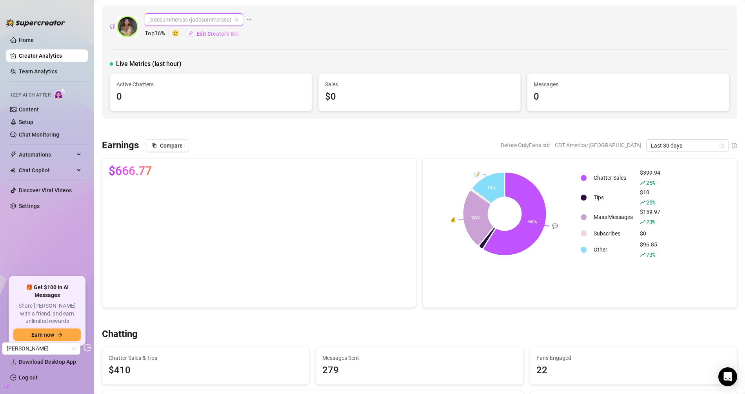
click at [221, 18] on span "jadesummersss (jadesummersss)" at bounding box center [193, 20] width 89 height 12
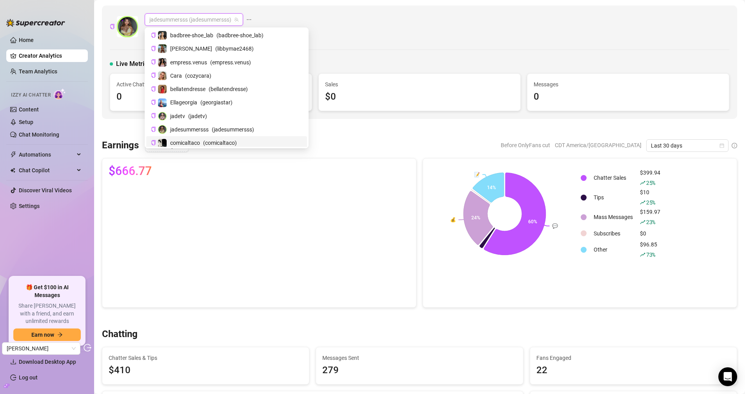
click at [184, 140] on span "comicaltaco" at bounding box center [185, 142] width 30 height 9
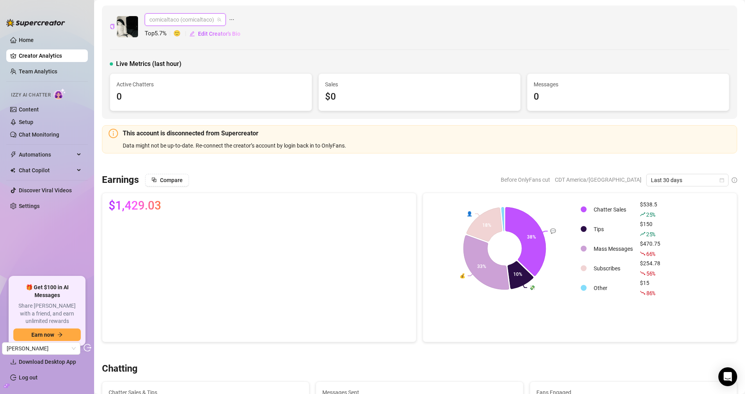
click at [214, 19] on span "comicaltaco (comicaltaco)" at bounding box center [185, 20] width 72 height 12
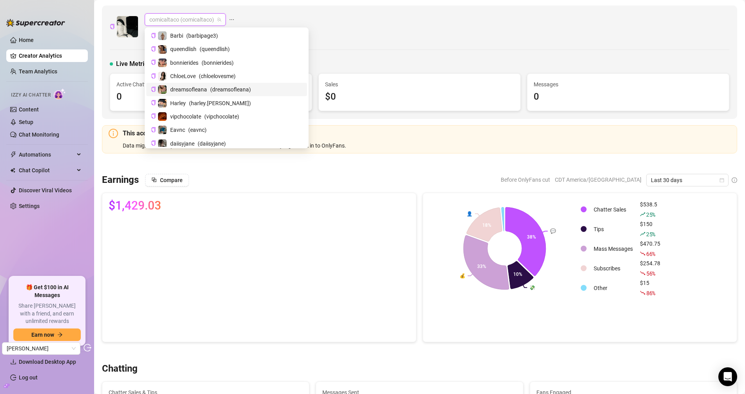
click at [309, 84] on div "Active Chatters 0" at bounding box center [211, 92] width 202 height 37
